Goal: Use online tool/utility: Use online tool/utility

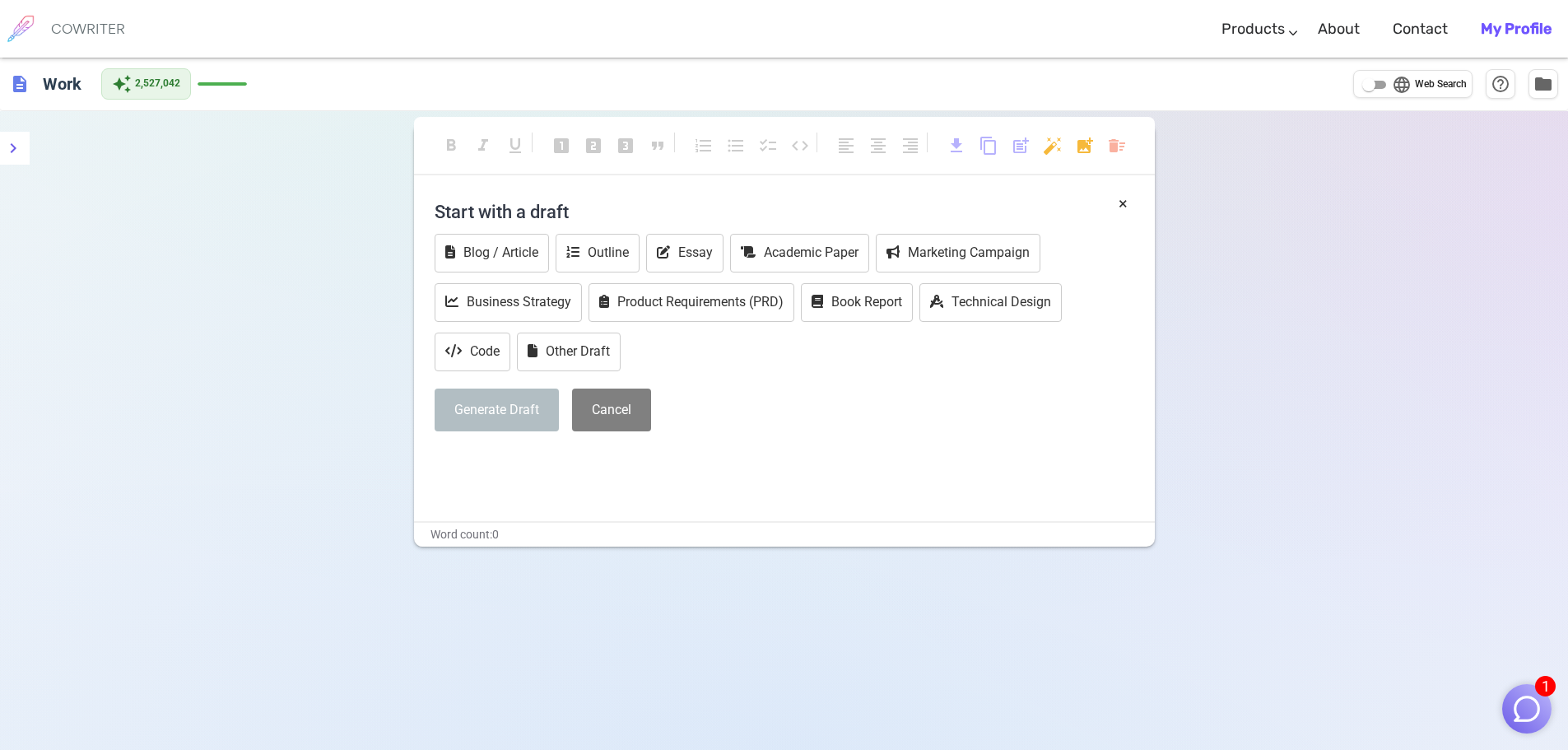
click at [788, 697] on img "button" at bounding box center [1527, 709] width 31 height 31
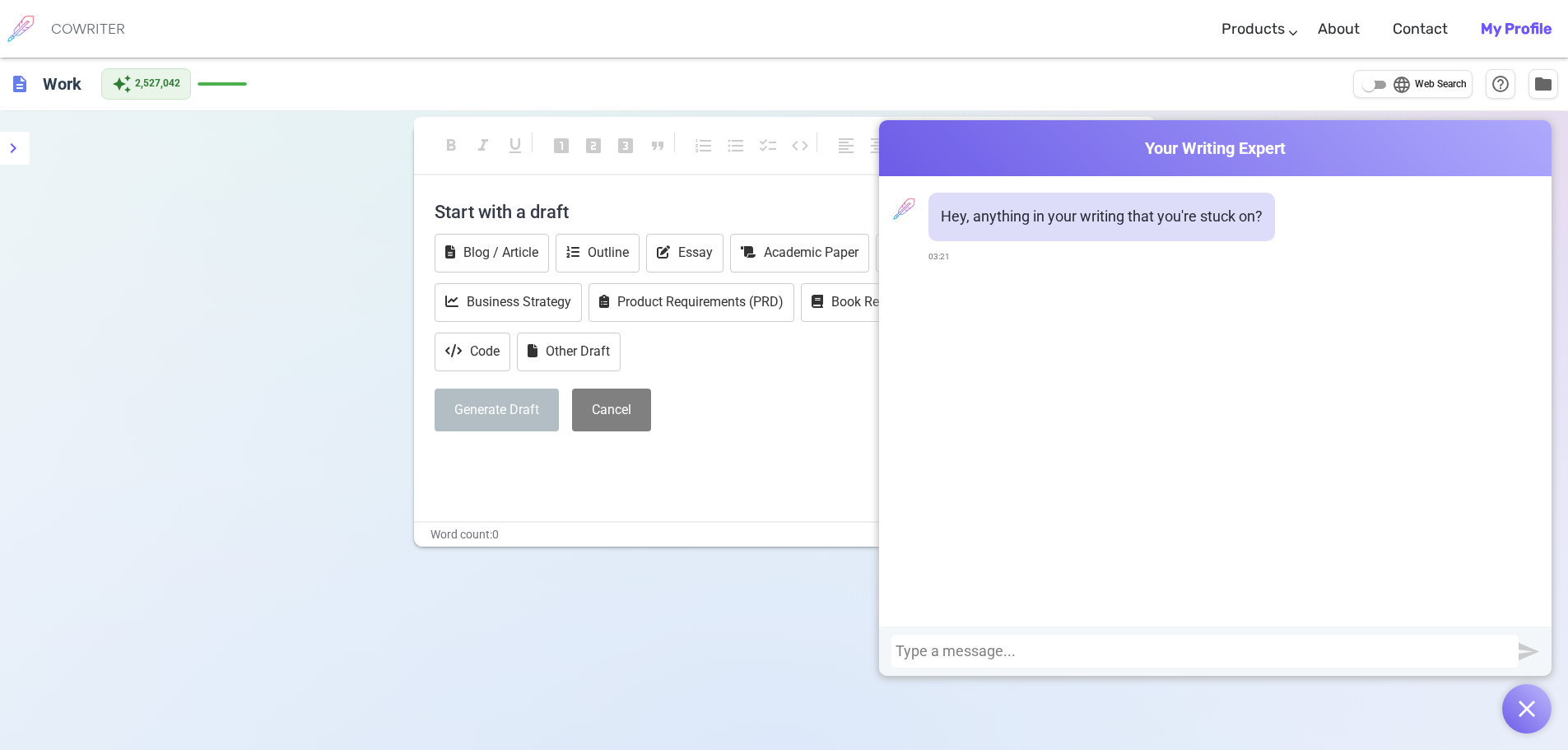
click at [788, 653] on div at bounding box center [1205, 651] width 619 height 16
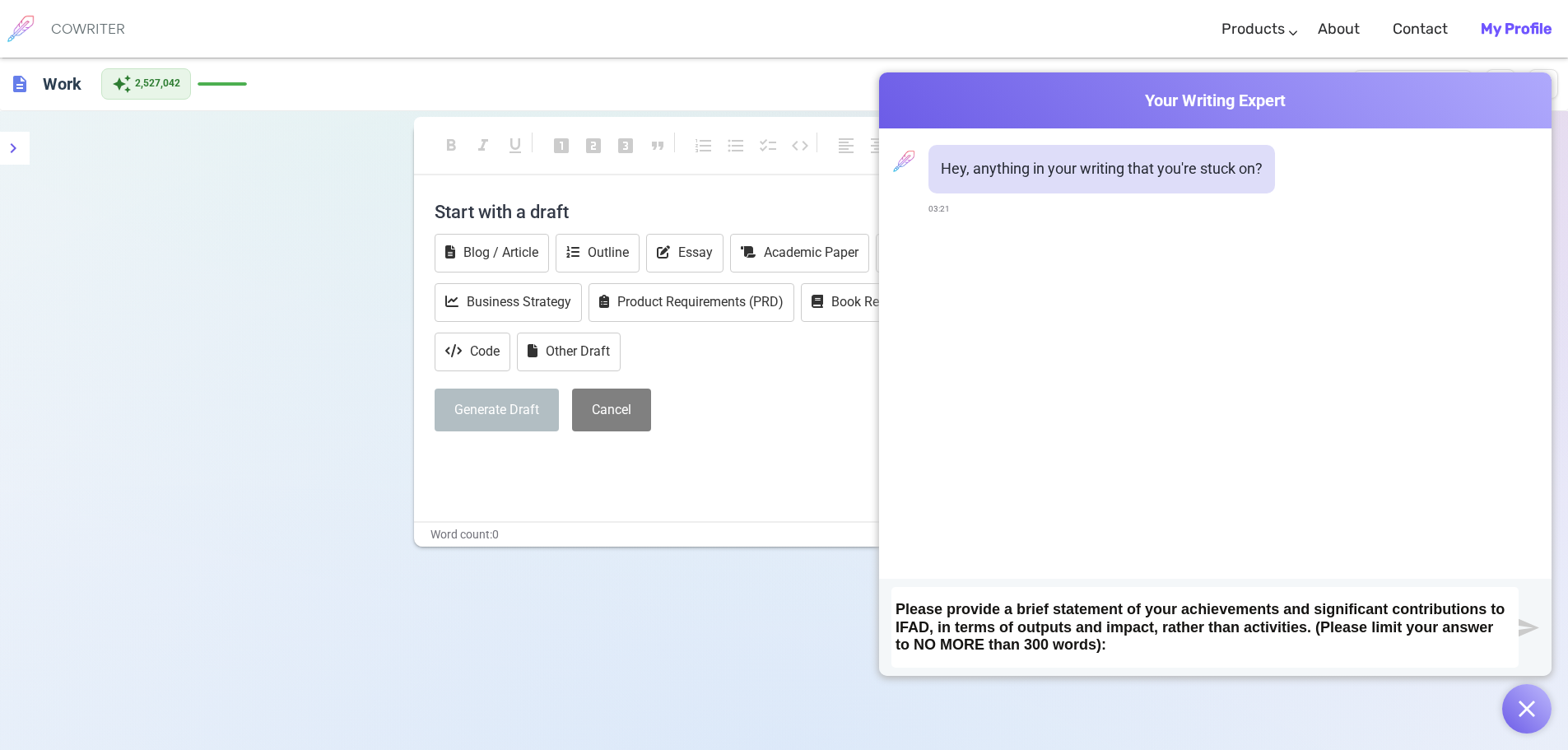
click at [788, 640] on h3 "Please provide a brief statement of your achievements and significant contribut…" at bounding box center [1205, 626] width 619 height 61
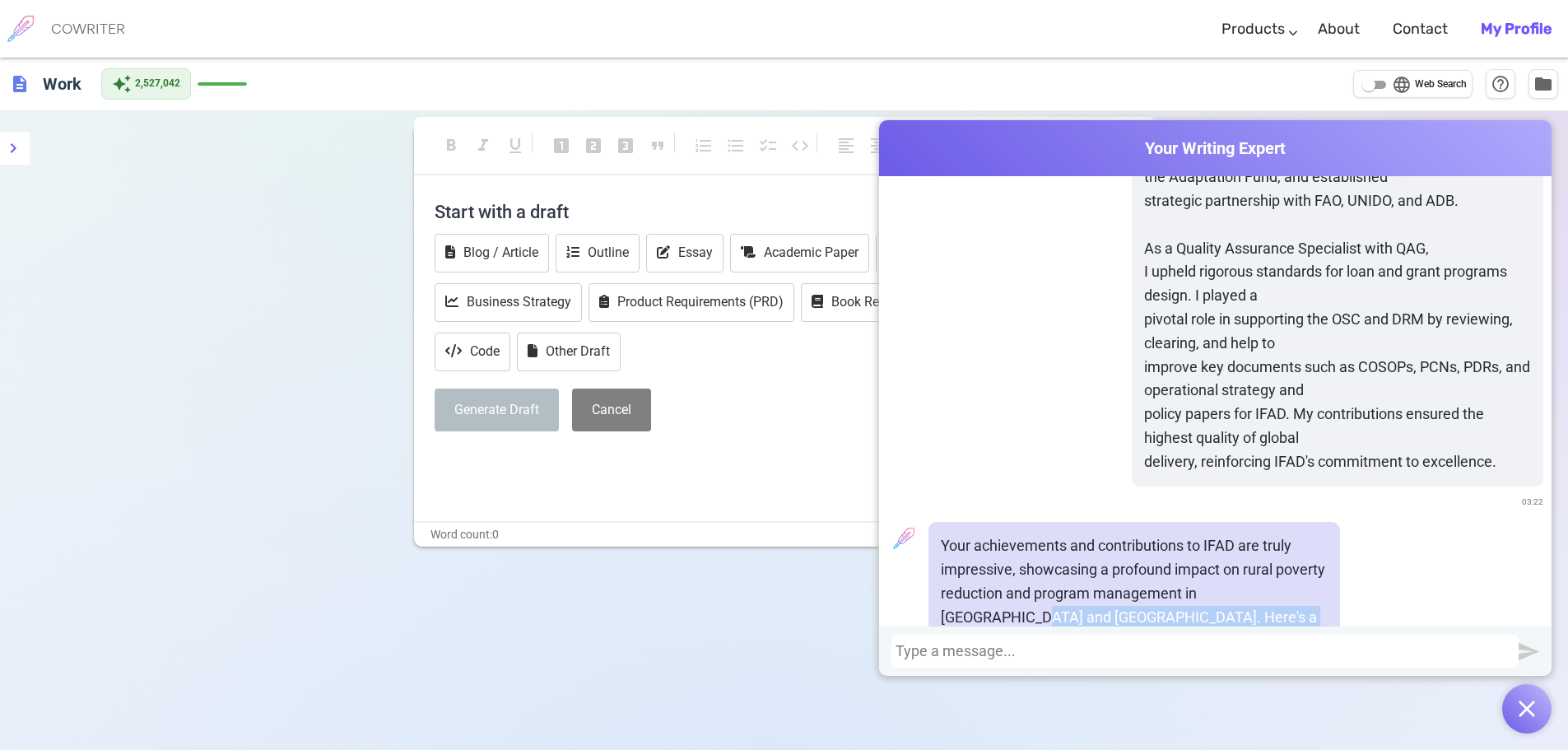
scroll to position [1778, 0]
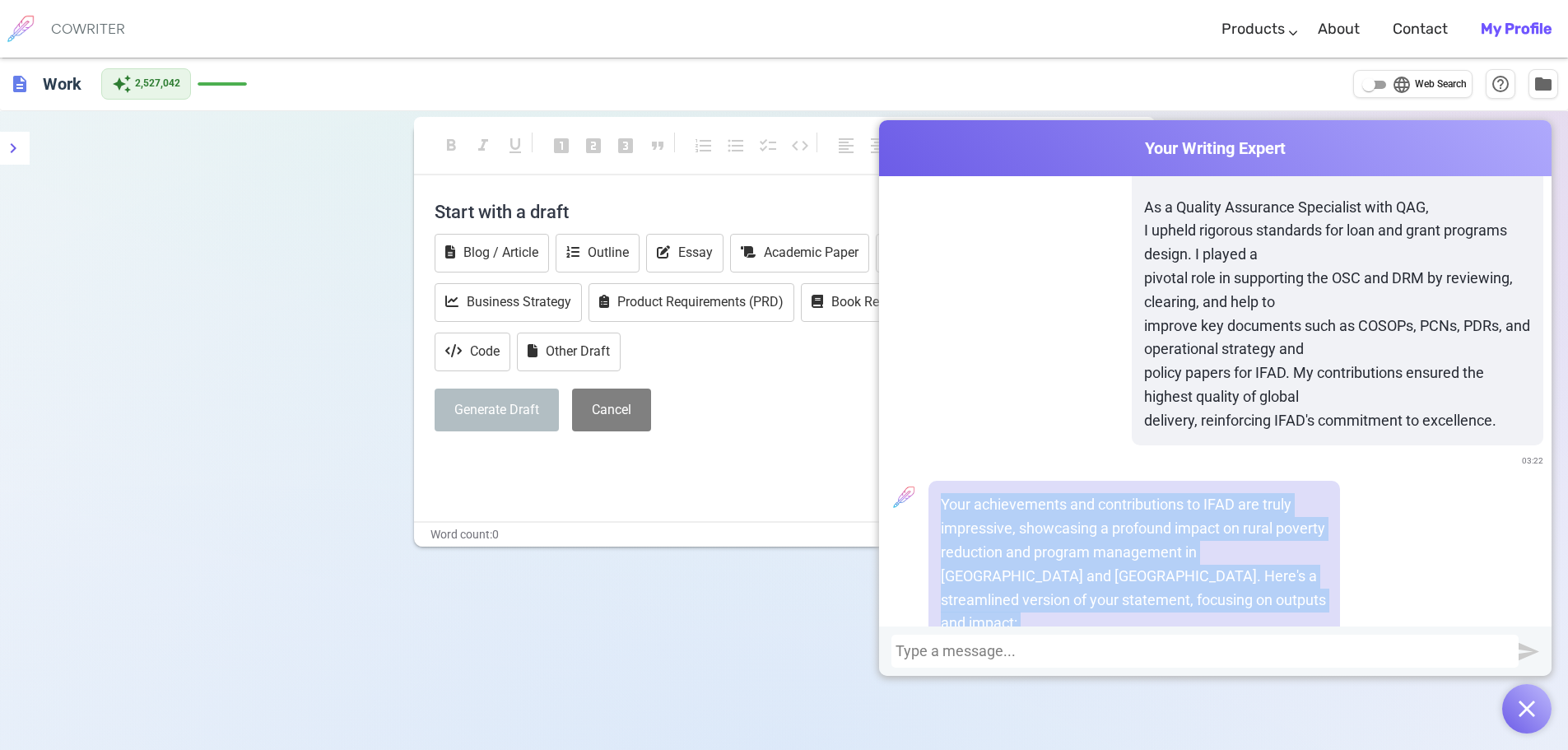
drag, startPoint x: 1308, startPoint y: 471, endPoint x: 973, endPoint y: 513, distance: 337.6
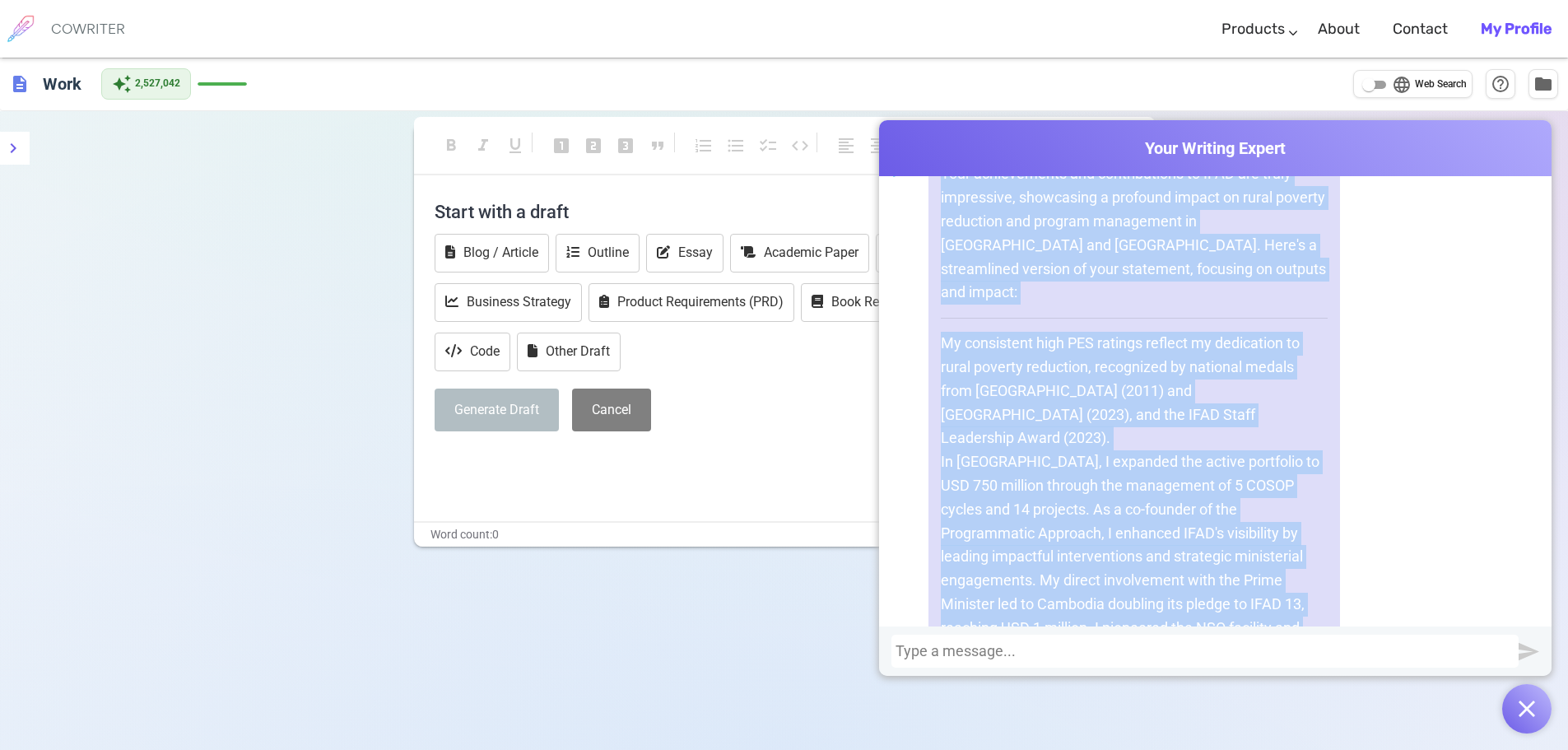
scroll to position [2052, 0]
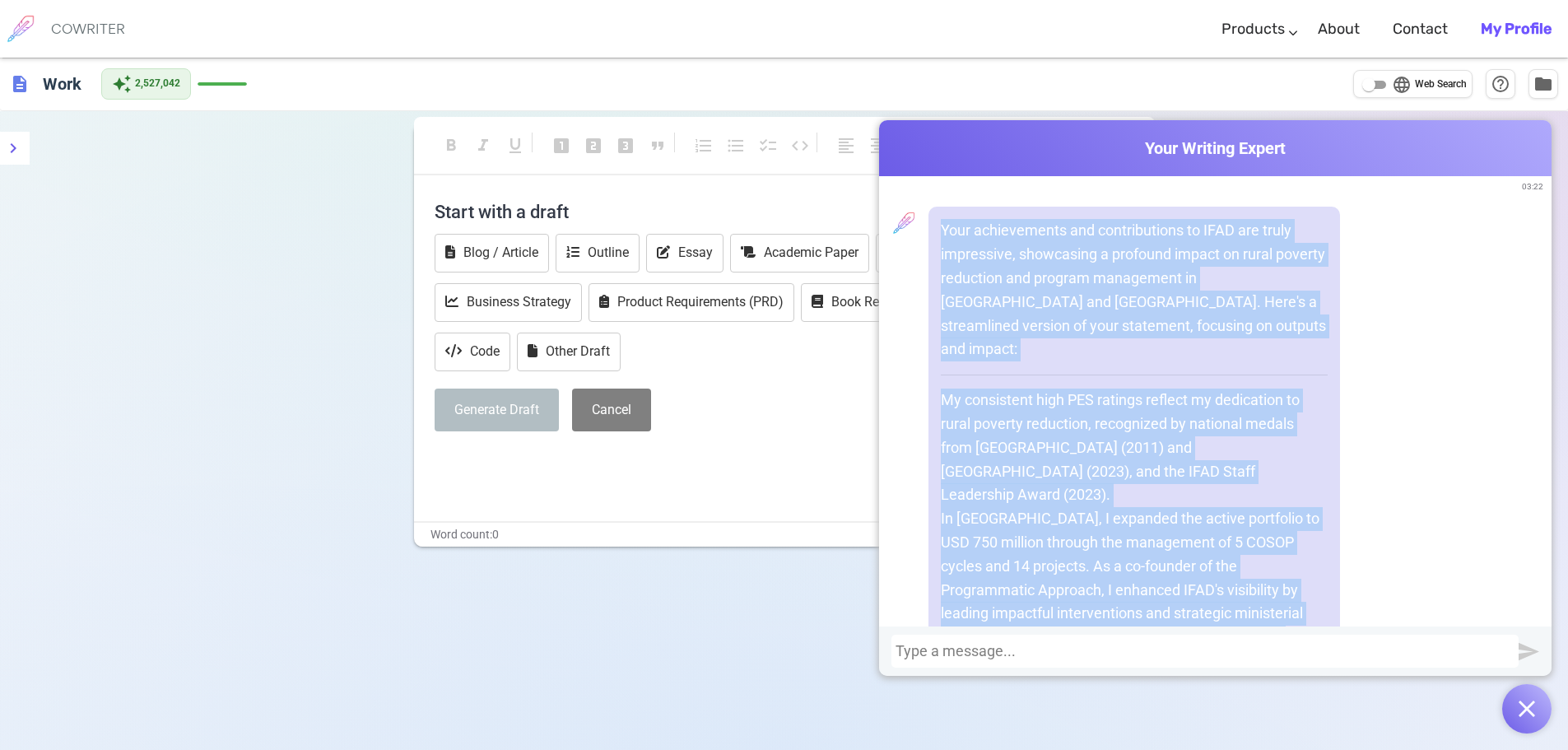
click at [788, 405] on p "My consistent high PES ratings reflect my dedication to rural poverty reduction…" at bounding box center [1135, 448] width 387 height 119
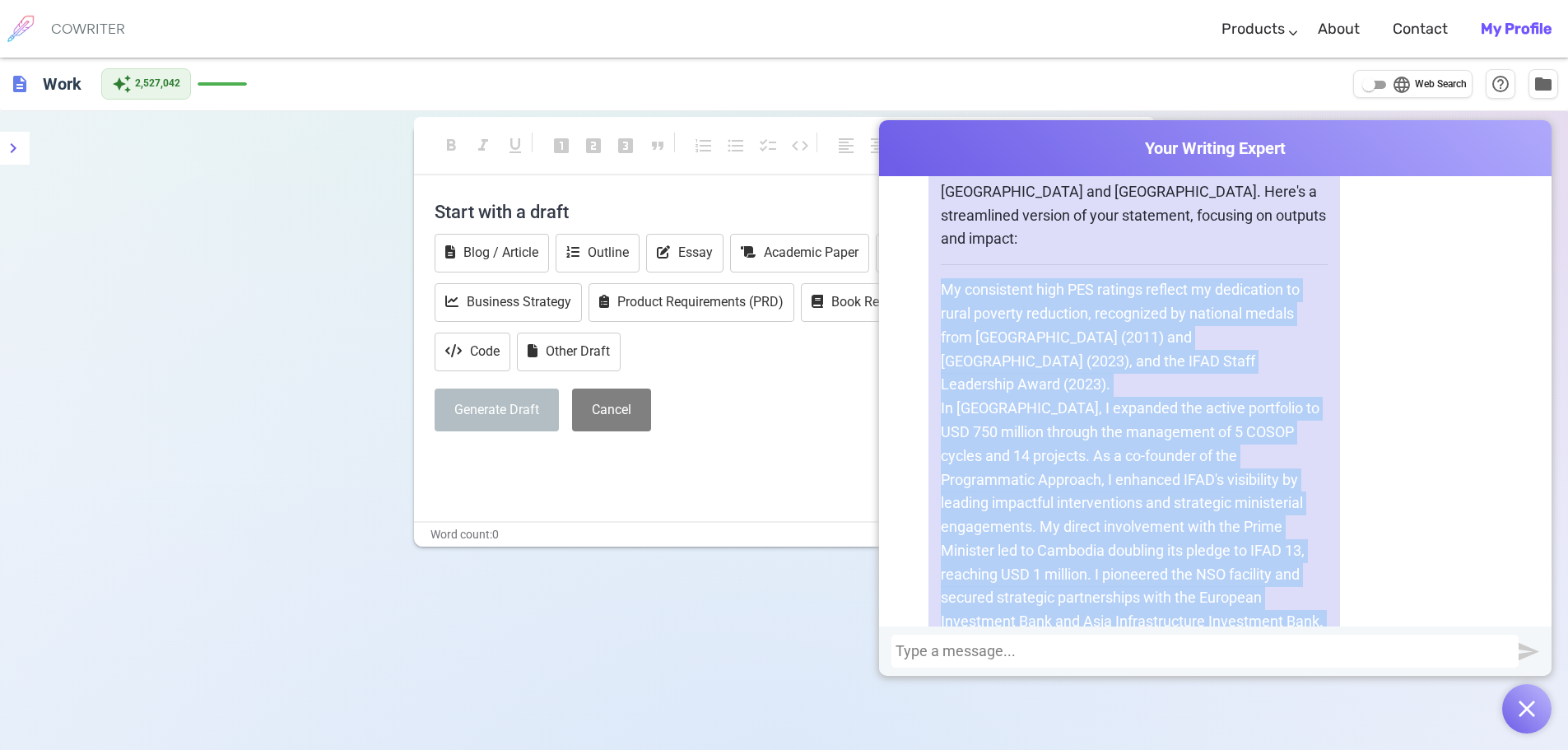
scroll to position [2577, 0]
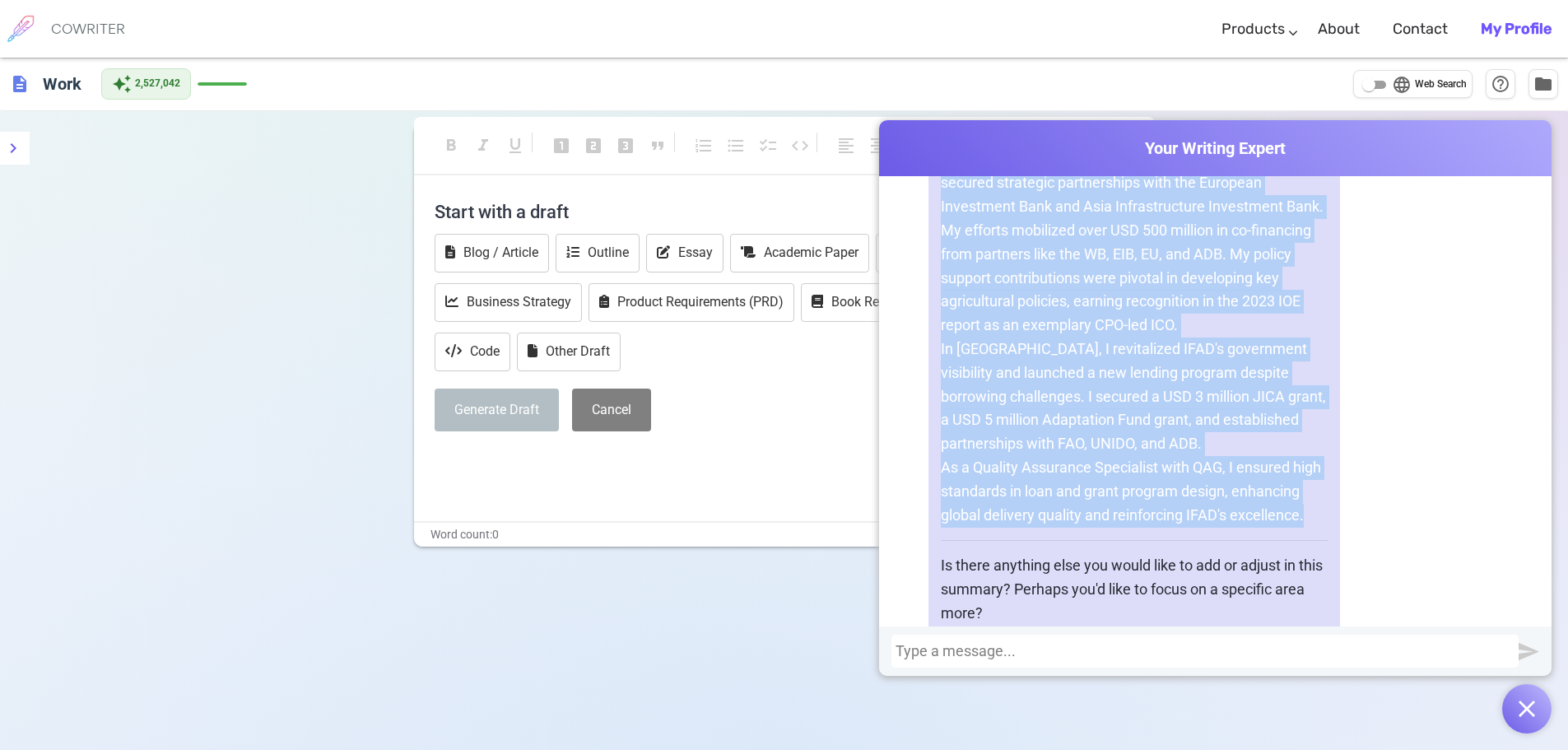
drag, startPoint x: 936, startPoint y: 374, endPoint x: 1319, endPoint y: 471, distance: 395.1
click at [788, 471] on div "Your achievements and contributions to IFAD are truly impressive, showcasing a …" at bounding box center [1135, 159] width 412 height 956
copy div "My consistent high PES ratings reflect my dedication to rural poverty reduction…"
